Goal: Information Seeking & Learning: Check status

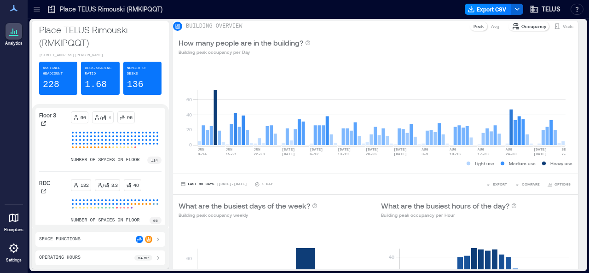
click at [40, 9] on icon at bounding box center [36, 9] width 9 height 9
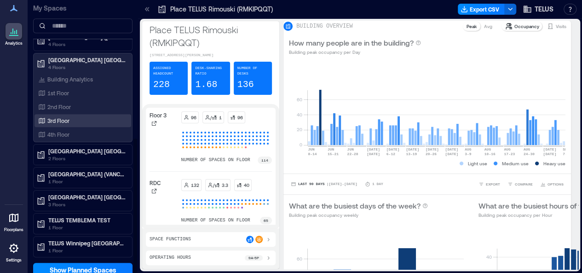
scroll to position [281, 0]
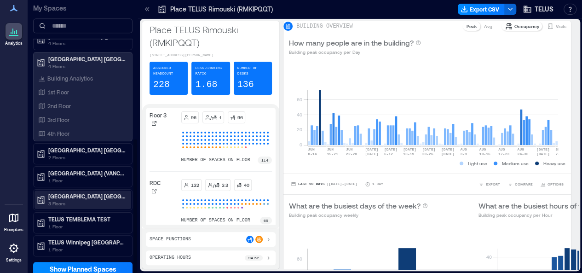
click at [100, 193] on p "[GEOGRAPHIC_DATA] [GEOGRAPHIC_DATA]" at bounding box center [86, 195] width 77 height 7
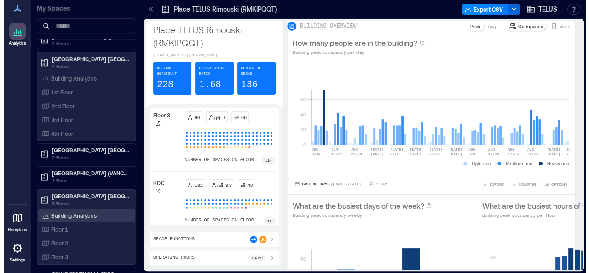
scroll to position [335, 0]
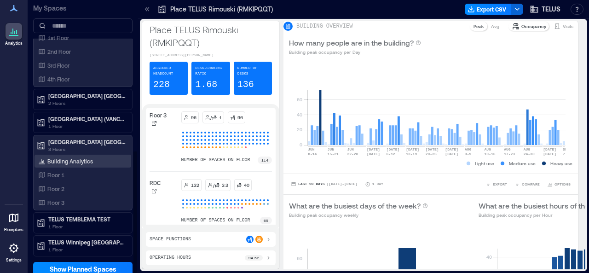
click at [85, 158] on p "Building Analytics" at bounding box center [70, 160] width 46 height 7
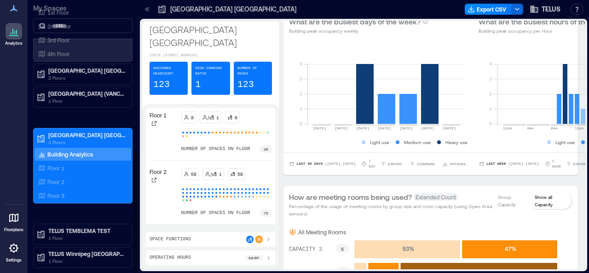
scroll to position [335, 0]
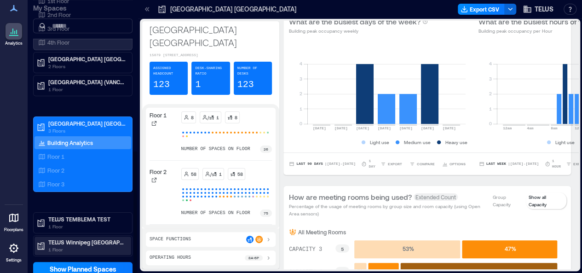
click at [81, 246] on p "1 Floor" at bounding box center [86, 249] width 77 height 7
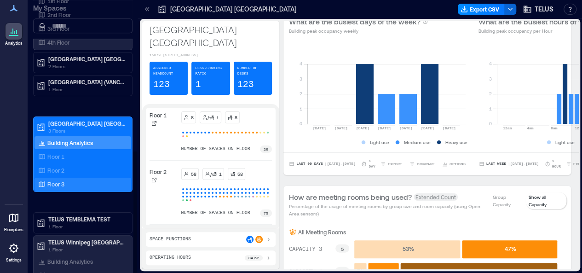
scroll to position [362, 0]
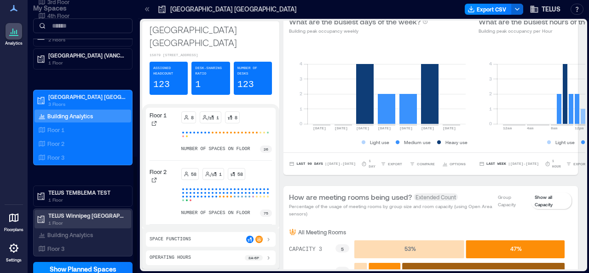
click at [75, 213] on p "TELUS Winnipeg [GEOGRAPHIC_DATA] (WNPGMB55)" at bounding box center [86, 215] width 77 height 7
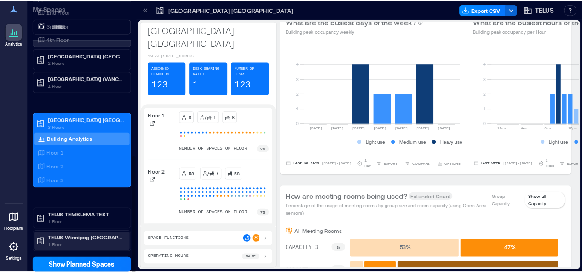
scroll to position [335, 0]
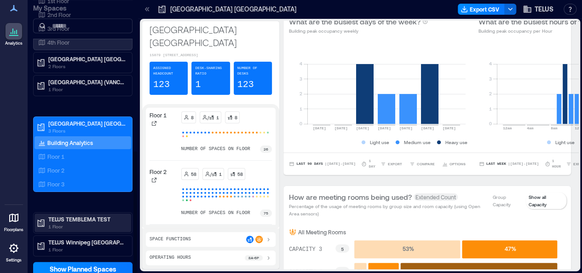
click at [75, 215] on p "TELUS TEMBLEMA TEST" at bounding box center [86, 218] width 77 height 7
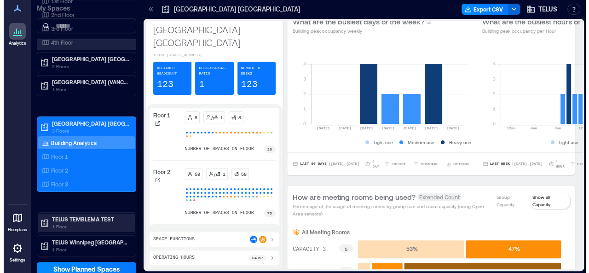
scroll to position [362, 0]
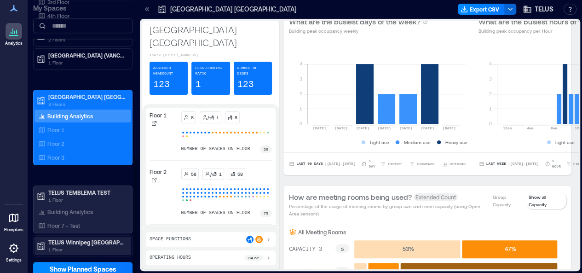
click at [81, 238] on p "TELUS Winnipeg [GEOGRAPHIC_DATA] (WNPGMB55)" at bounding box center [86, 241] width 77 height 7
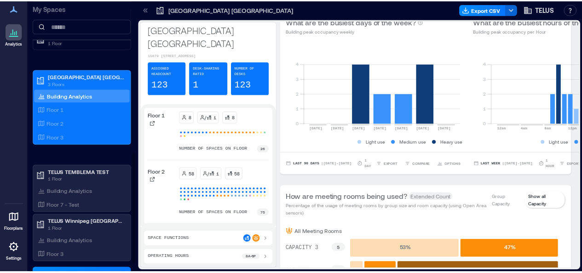
scroll to position [388, 0]
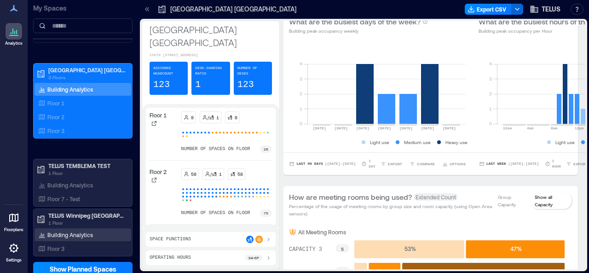
click at [75, 231] on p "Building Analytics" at bounding box center [70, 234] width 46 height 7
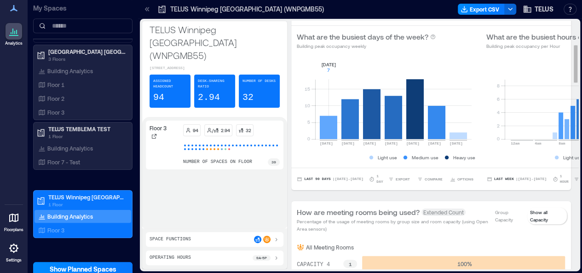
scroll to position [138, 0]
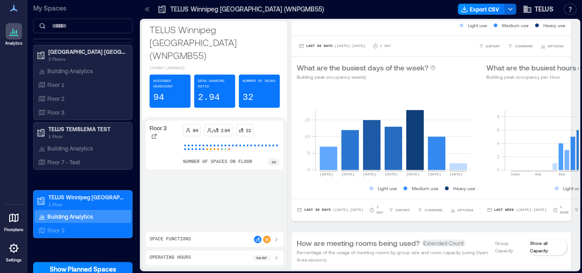
click at [146, 6] on icon at bounding box center [147, 9] width 9 height 9
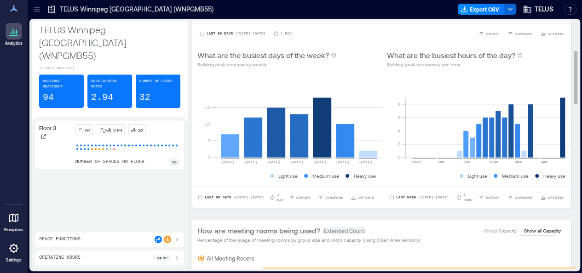
scroll to position [184, 0]
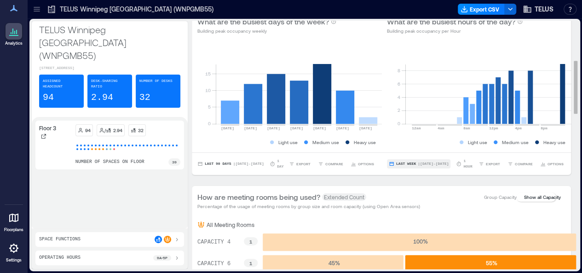
click at [422, 168] on button "Last Week | [DATE] - [DATE]" at bounding box center [419, 163] width 64 height 9
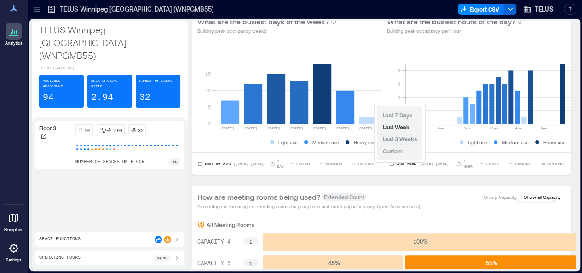
click at [413, 139] on span "Last 3 Weeks" at bounding box center [400, 139] width 34 height 6
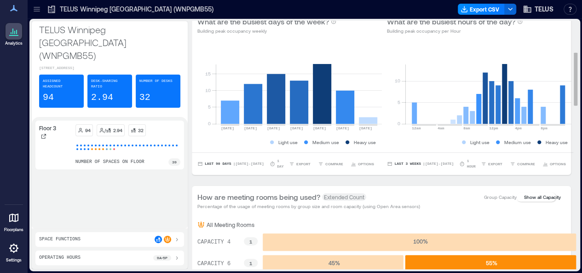
scroll to position [138, 0]
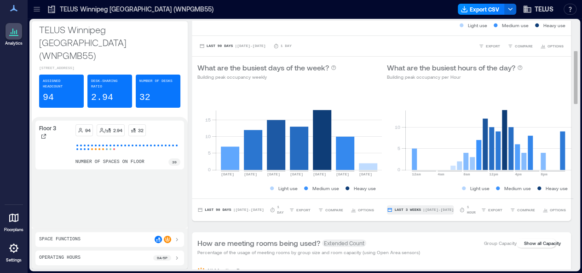
click at [426, 210] on span "| [DATE] - [DATE]" at bounding box center [438, 210] width 31 height 0
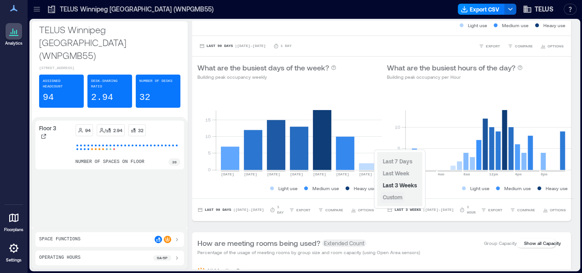
click at [387, 196] on span "Custom" at bounding box center [393, 197] width 20 height 6
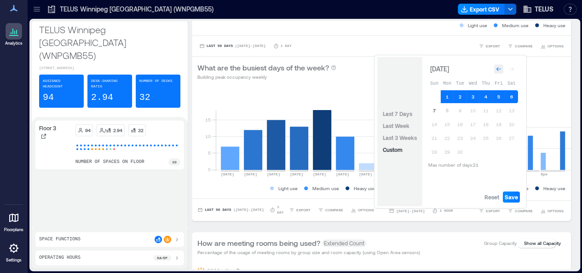
click at [499, 68] on icon "Go to previous month" at bounding box center [499, 69] width 6 height 6
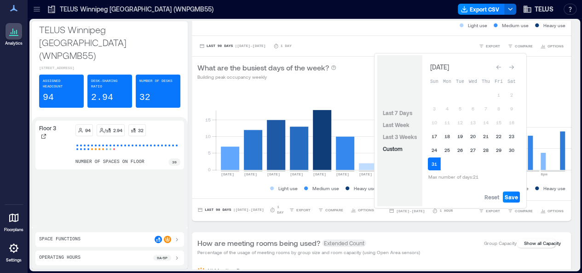
click at [499, 68] on icon "Go to previous month" at bounding box center [499, 67] width 6 height 6
click at [499, 68] on icon "Go to previous month" at bounding box center [499, 69] width 6 height 6
click at [518, 69] on button "Go to next month" at bounding box center [511, 69] width 13 height 13
click at [513, 69] on icon "Go to next month" at bounding box center [511, 69] width 5 height 4
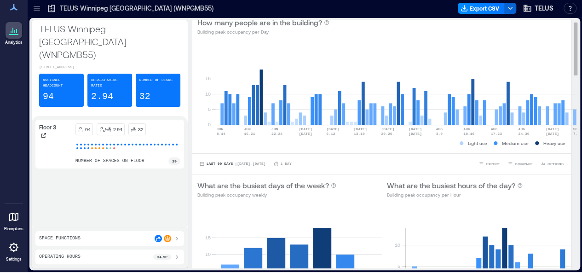
scroll to position [0, 0]
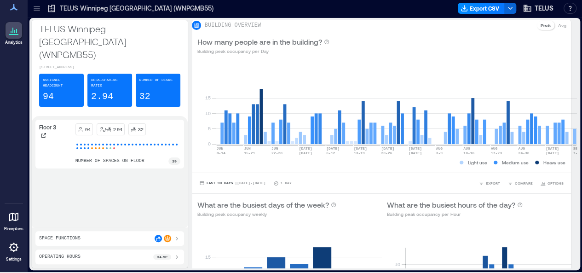
click at [34, 12] on icon at bounding box center [36, 8] width 9 height 9
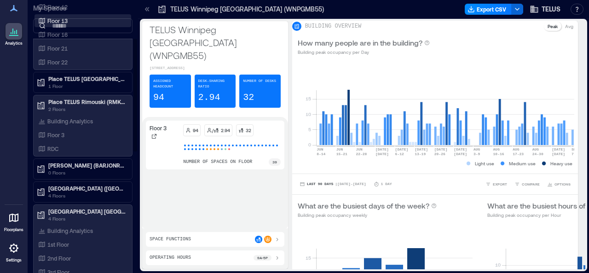
scroll to position [92, 0]
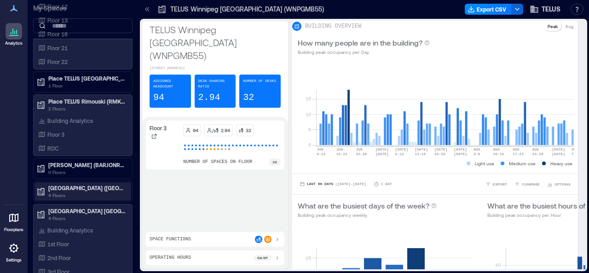
click at [40, 191] on icon at bounding box center [41, 191] width 7 height 7
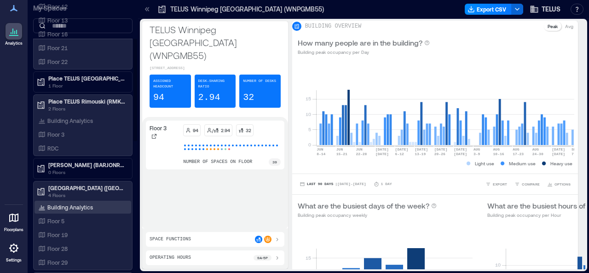
click at [58, 207] on p "Building Analytics" at bounding box center [70, 206] width 46 height 7
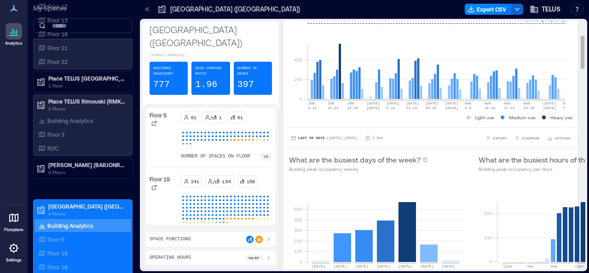
scroll to position [138, 0]
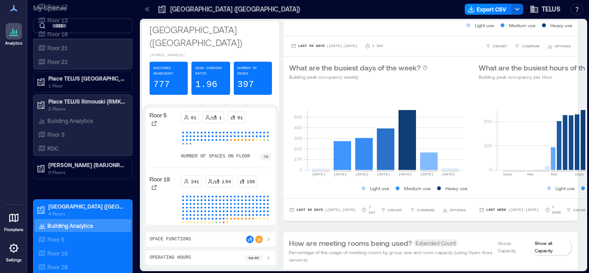
click at [148, 11] on icon at bounding box center [148, 9] width 2 height 4
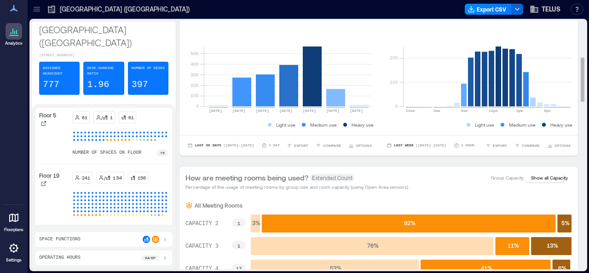
scroll to position [230, 0]
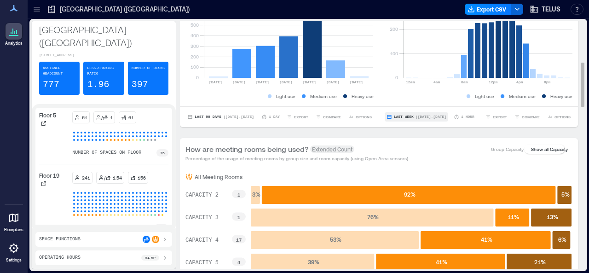
click at [434, 117] on span "| [DATE] - [DATE]" at bounding box center [431, 117] width 31 height 0
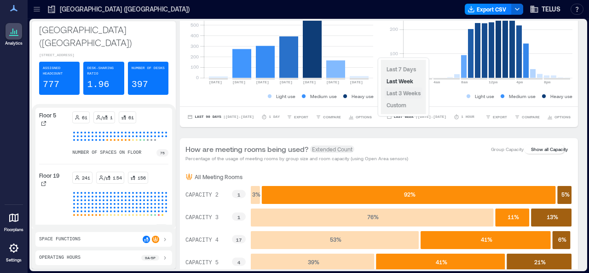
click at [410, 90] on span "Last 3 Weeks" at bounding box center [404, 93] width 34 height 6
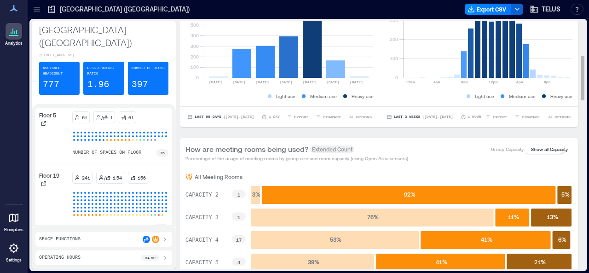
scroll to position [138, 0]
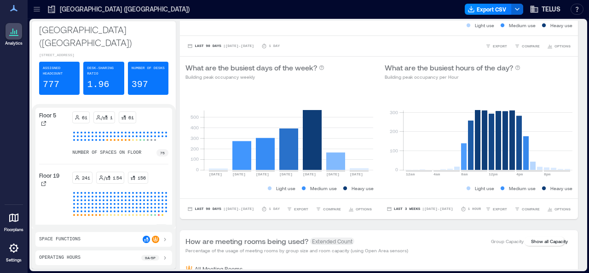
click at [40, 9] on icon at bounding box center [36, 9] width 9 height 9
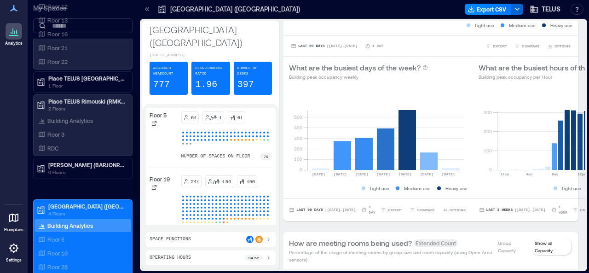
scroll to position [276, 0]
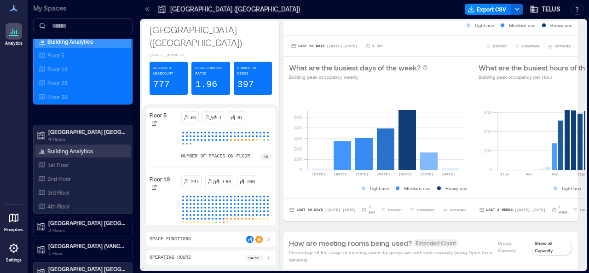
click at [79, 146] on div "Building Analytics" at bounding box center [65, 150] width 58 height 9
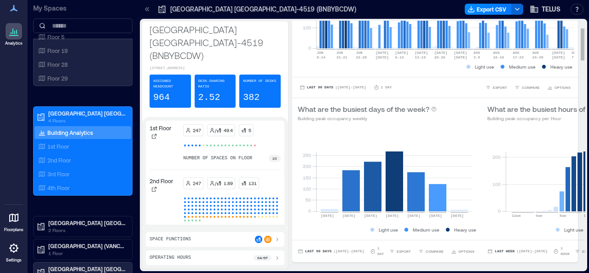
scroll to position [138, 0]
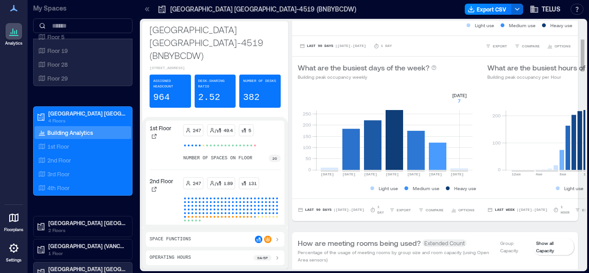
click at [449, 170] on rect at bounding box center [394, 131] width 156 height 78
click at [451, 170] on rect at bounding box center [394, 131] width 156 height 78
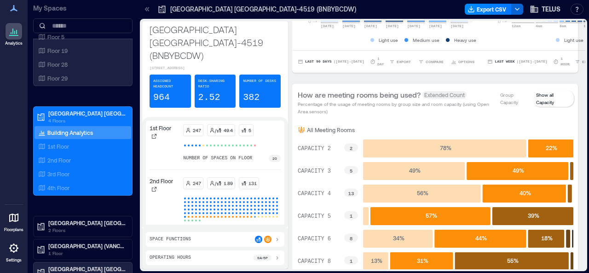
scroll to position [230, 0]
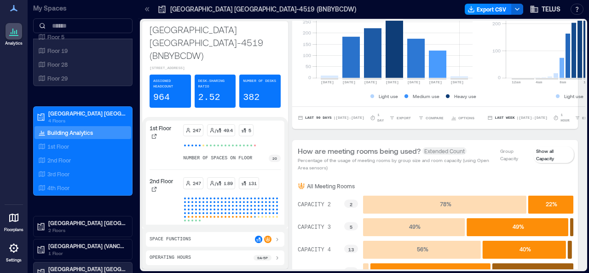
click at [146, 4] on div at bounding box center [147, 9] width 15 height 15
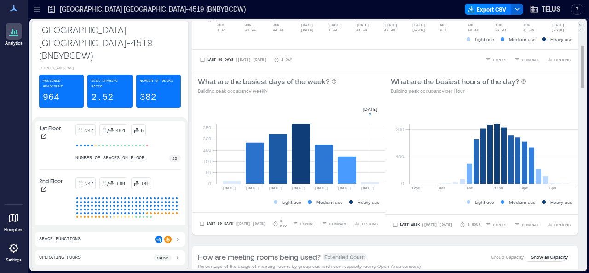
scroll to position [138, 0]
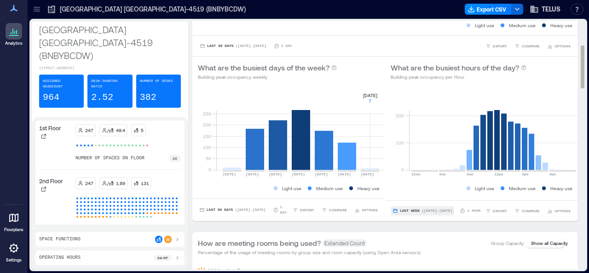
click at [432, 211] on span "| [DATE] - [DATE]" at bounding box center [437, 211] width 31 height 0
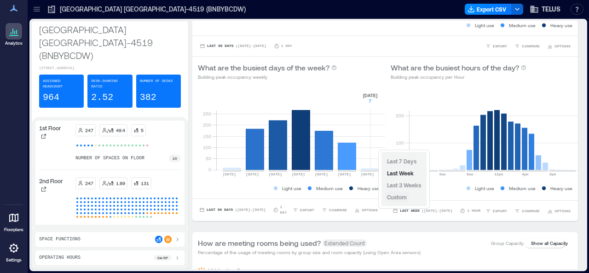
click at [399, 196] on span "Custom" at bounding box center [397, 197] width 20 height 6
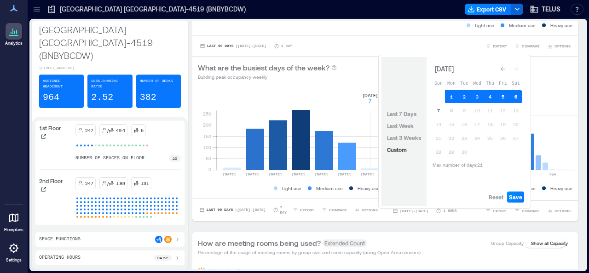
click at [515, 97] on button "6" at bounding box center [515, 96] width 13 height 13
click at [515, 197] on span "Save" at bounding box center [515, 196] width 13 height 7
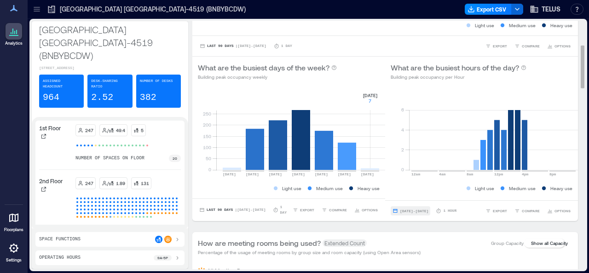
click at [422, 213] on span "[DATE] - [DATE]" at bounding box center [414, 211] width 29 height 4
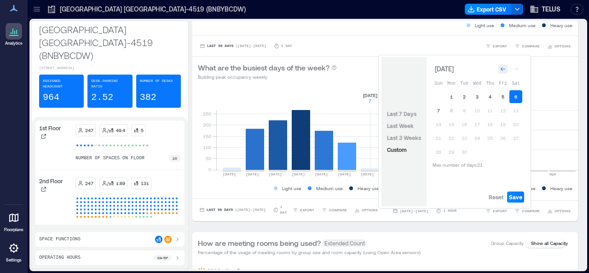
click at [505, 69] on icon "Go to previous month" at bounding box center [503, 69] width 6 height 6
click at [517, 135] on button "23" at bounding box center [515, 136] width 13 height 13
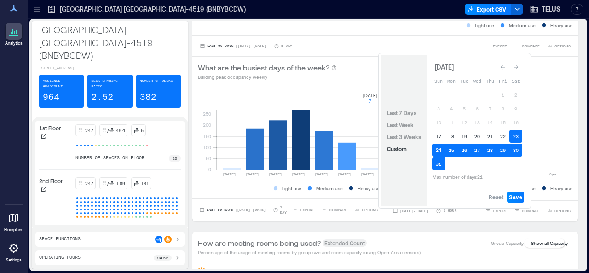
click at [436, 150] on button "24" at bounding box center [438, 150] width 13 height 13
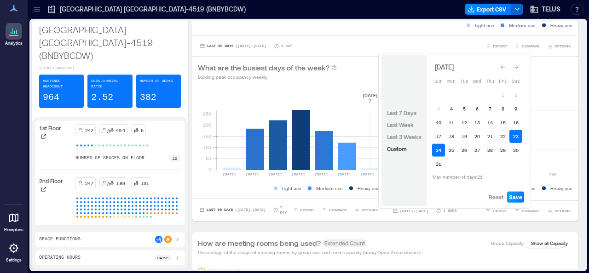
click at [520, 199] on span "Save" at bounding box center [515, 196] width 13 height 7
